Goal: Task Accomplishment & Management: Use online tool/utility

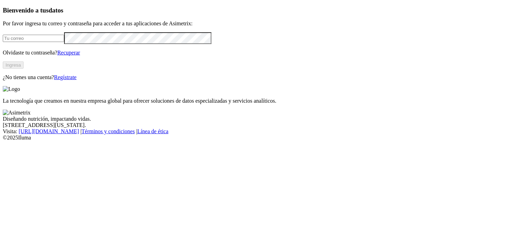
type input "[PERSON_NAME][EMAIL_ADDRESS][PERSON_NAME][DOMAIN_NAME]"
click at [24, 69] on button "Ingresa" at bounding box center [13, 64] width 21 height 7
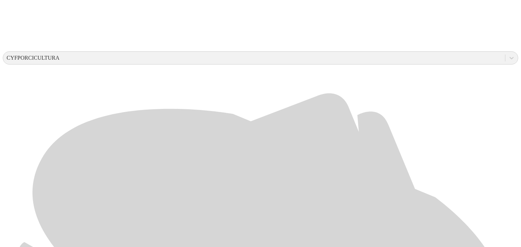
scroll to position [235, 0]
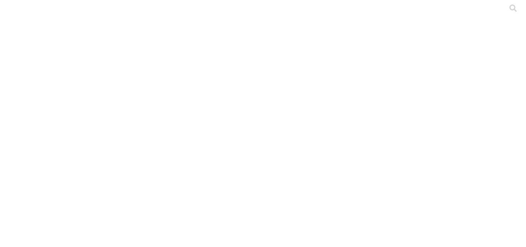
drag, startPoint x: 373, startPoint y: 112, endPoint x: 278, endPoint y: 126, distance: 96.2
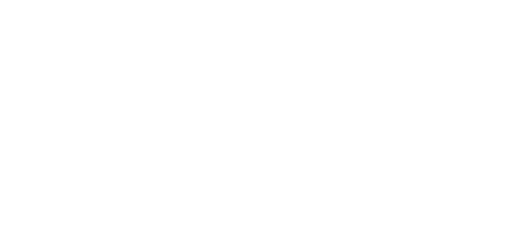
type input "Agosto-2025"
paste input "Agosto-2025"
type input "Agosto-2025"
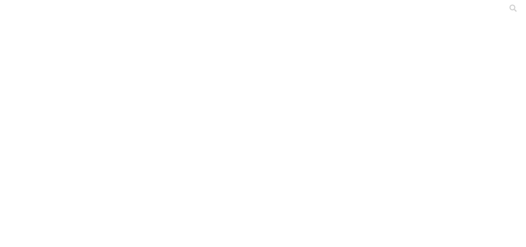
paste input "Agosto-2025"
type input "Agosto-2025"
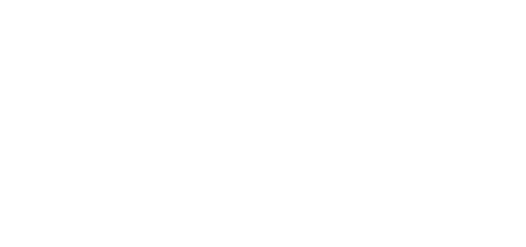
paste input "Agosto-2025"
type input "Agosto-2025"
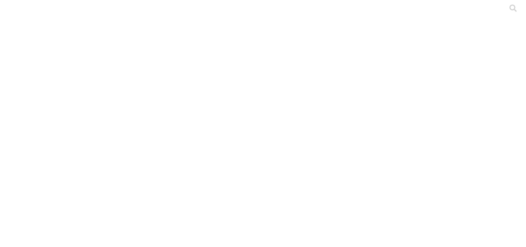
paste input "Agosto-2025"
type input "Agosto-2025"
